Goal: Information Seeking & Learning: Learn about a topic

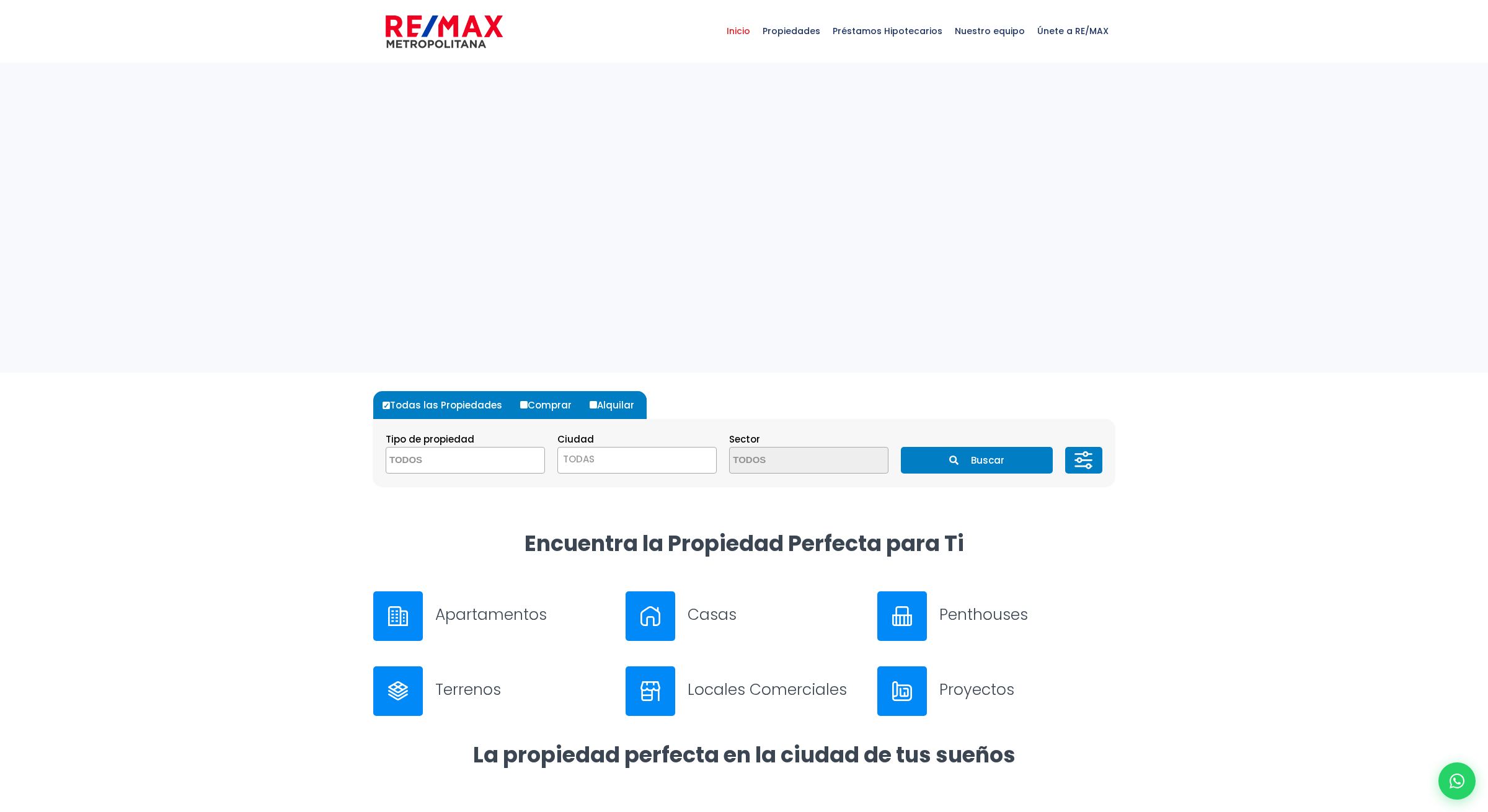
select select
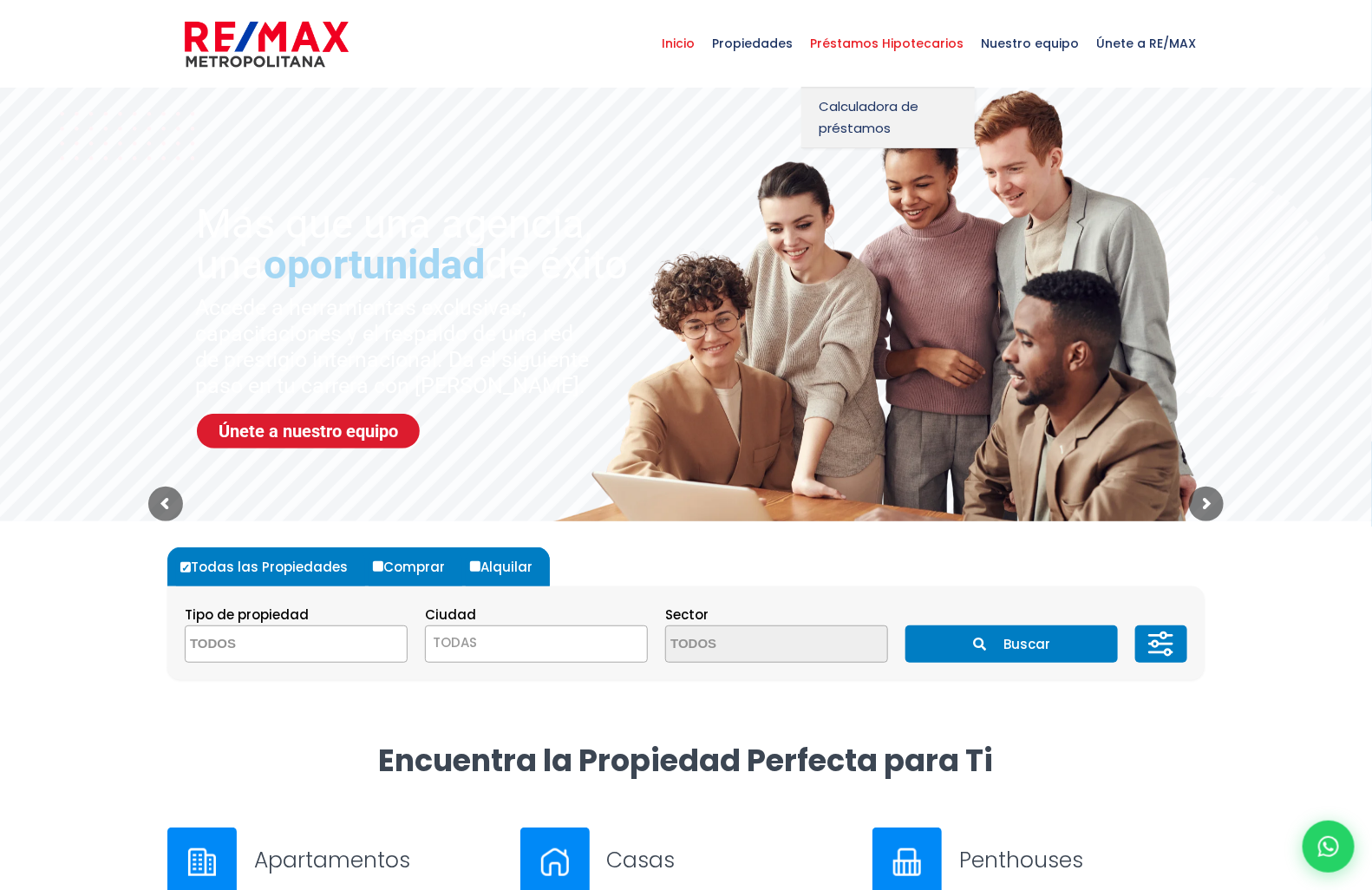
click at [897, 43] on span "Préstamos Hipotecarios" at bounding box center [886, 43] width 171 height 52
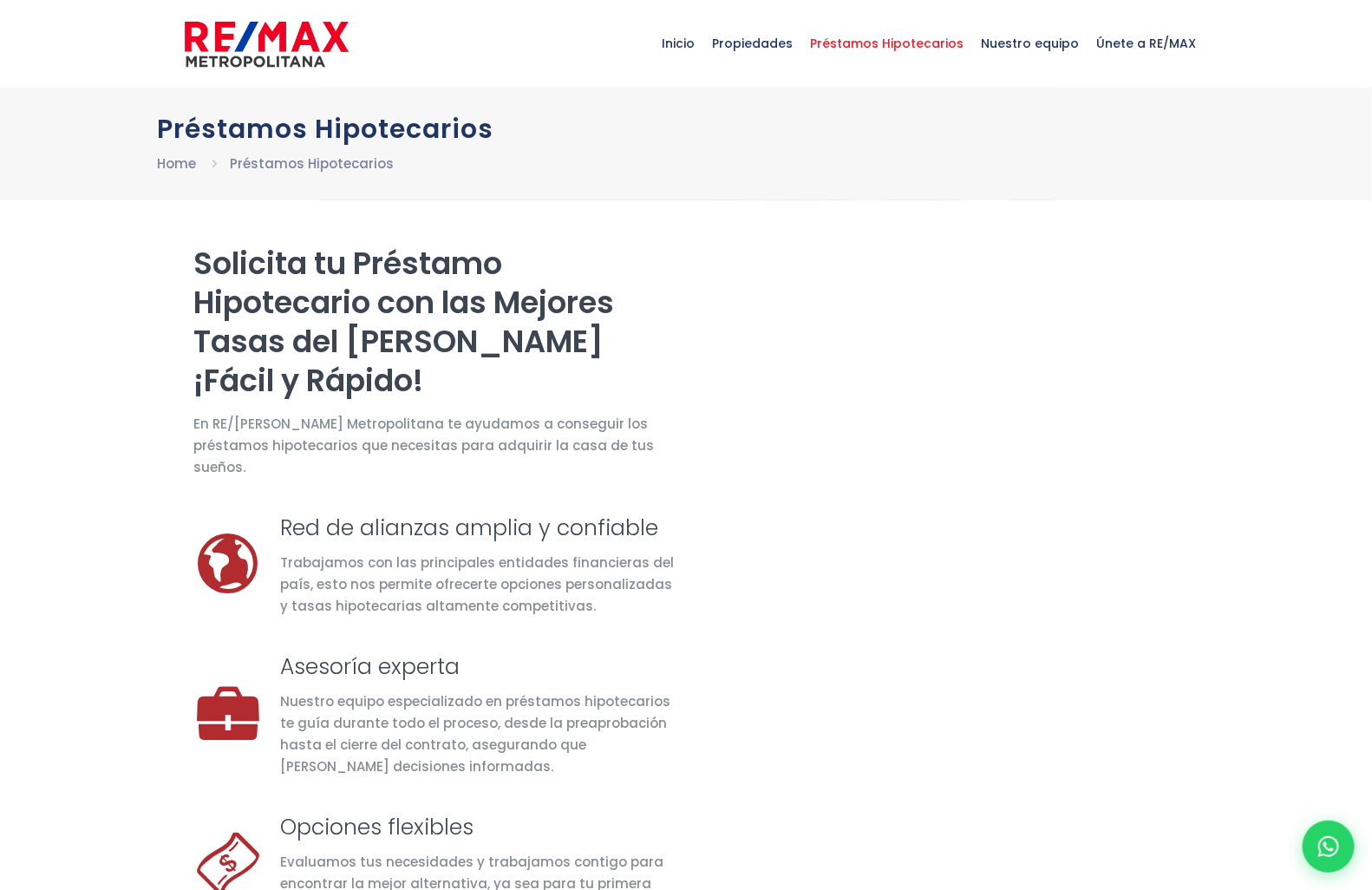
select select "DO"
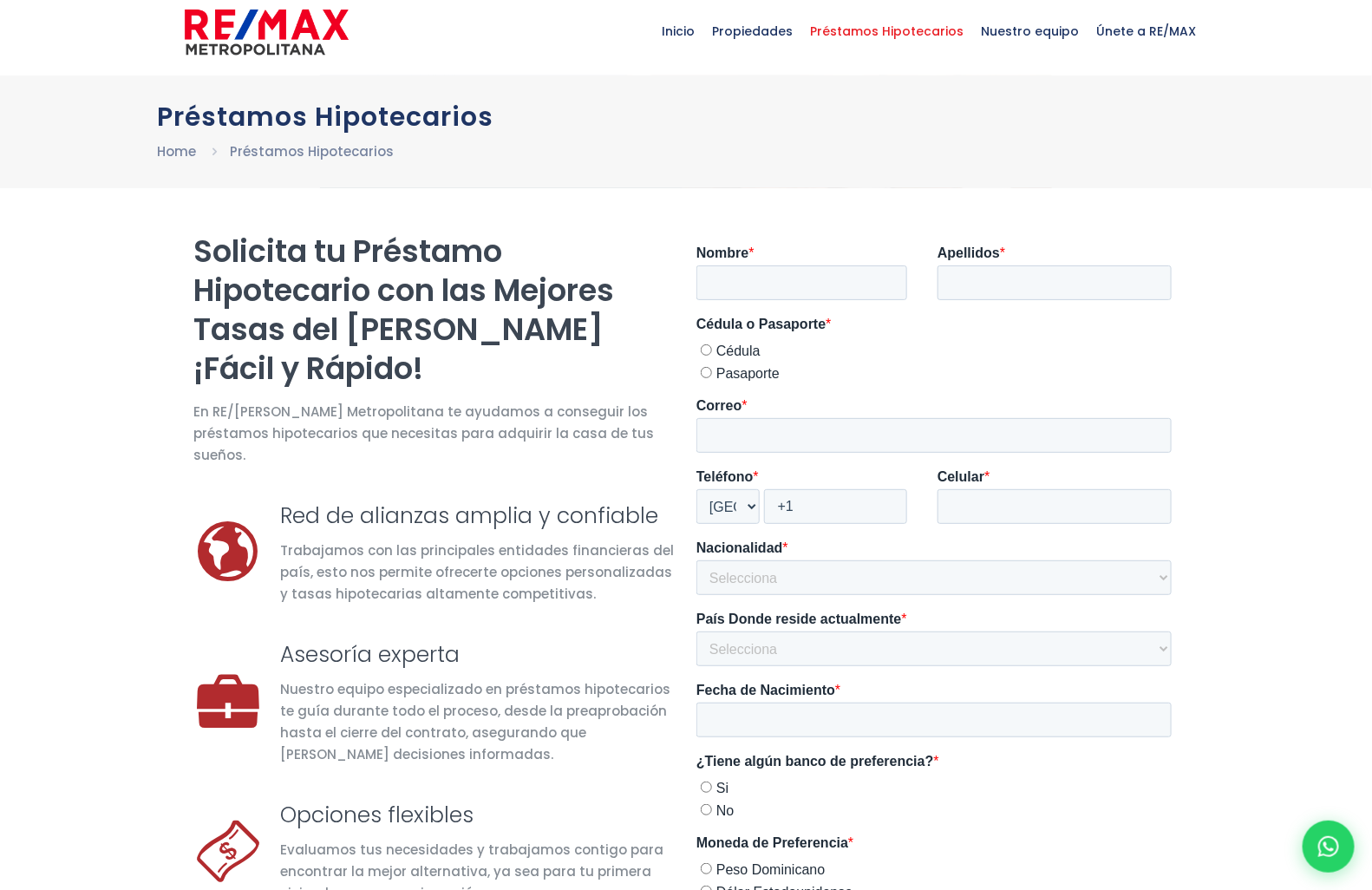
scroll to position [13, 0]
